Goal: Check status: Check status

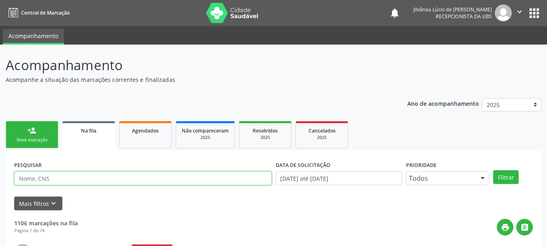
scroll to position [21, 0]
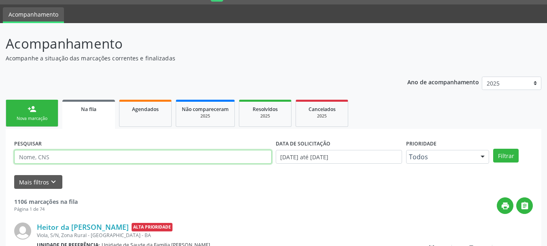
click at [59, 158] on input "text" at bounding box center [142, 157] width 257 height 14
paste input "[PERSON_NAME]"
click at [493, 149] on button "Filtrar" at bounding box center [506, 156] width 26 height 14
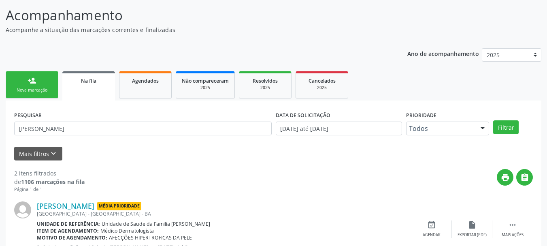
scroll to position [62, 0]
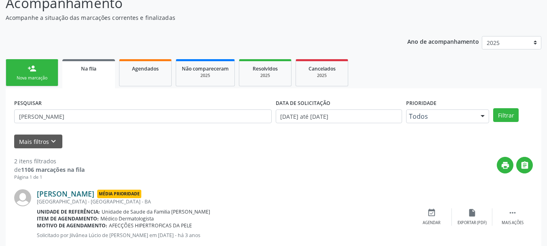
click at [88, 195] on link "[PERSON_NAME]" at bounding box center [65, 193] width 57 height 9
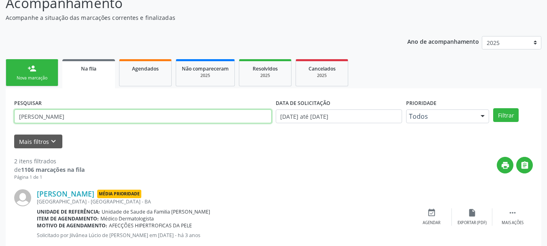
drag, startPoint x: 100, startPoint y: 112, endPoint x: 0, endPoint y: 105, distance: 100.6
click at [0, 105] on div "Acompanhamento Acompanhe a situação das marcações correntes e finalizadas Relat…" at bounding box center [273, 161] width 547 height 357
paste input "[PERSON_NAME] CERQUEIR"
type input "[PERSON_NAME]"
click at [493, 108] on button "Filtrar" at bounding box center [506, 115] width 26 height 14
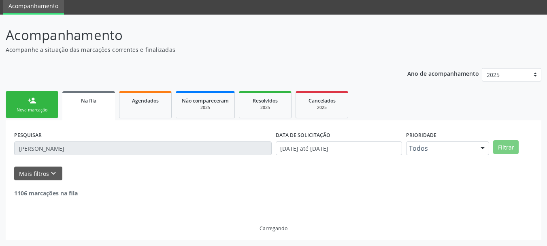
scroll to position [4, 0]
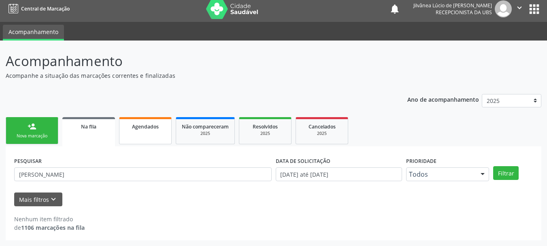
click at [147, 132] on link "Agendados" at bounding box center [145, 130] width 53 height 27
select select "7"
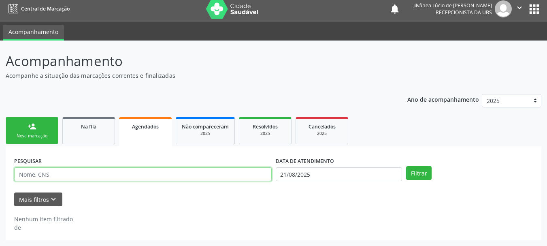
click at [93, 178] on input "text" at bounding box center [142, 174] width 257 height 14
paste input "[PERSON_NAME]"
type input "[PERSON_NAME]"
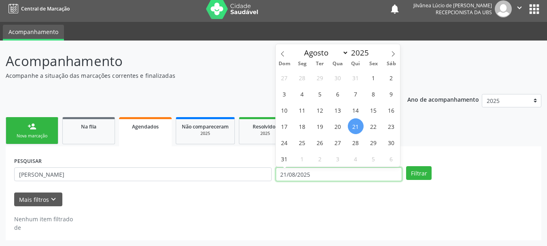
click at [309, 168] on input "21/08/2025" at bounding box center [339, 174] width 127 height 14
click at [370, 124] on span "22" at bounding box center [374, 126] width 16 height 16
type input "[DATE]"
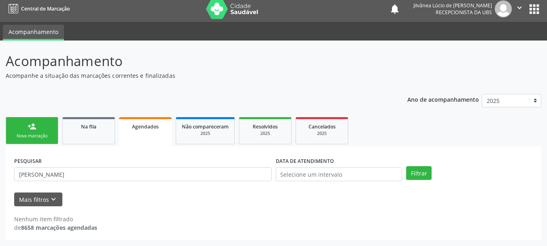
click at [443, 151] on div "PESQUISAR [PERSON_NAME] CERQUEIRA DATA DE ATENDIMENTO Filtrar UNIDADE EXECUTANT…" at bounding box center [274, 193] width 536 height 94
click at [419, 174] on button "Filtrar" at bounding box center [419, 173] width 26 height 14
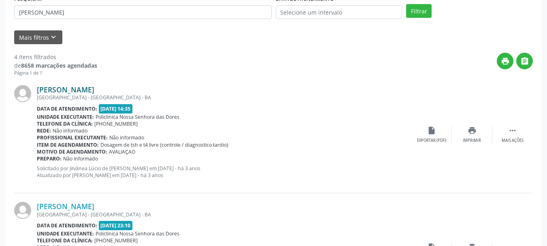
click at [66, 90] on link "[PERSON_NAME]" at bounding box center [65, 89] width 57 height 9
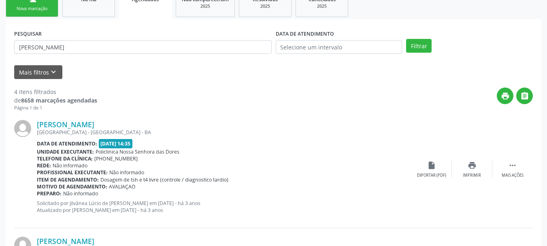
scroll to position [85, 0]
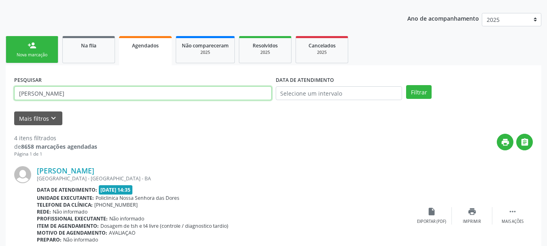
drag, startPoint x: 102, startPoint y: 98, endPoint x: 0, endPoint y: 100, distance: 101.6
paste input "[PERSON_NAME]"
type input "[PERSON_NAME]"
click at [406, 85] on button "Filtrar" at bounding box center [419, 92] width 26 height 14
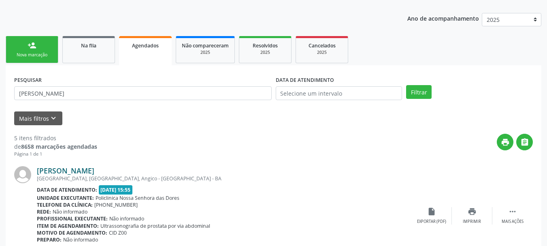
click at [70, 171] on link "[PERSON_NAME]" at bounding box center [65, 170] width 57 height 9
